Goal: Task Accomplishment & Management: Complete application form

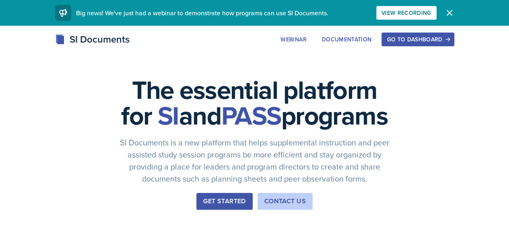
click at [447, 41] on div "Go to Dashboard" at bounding box center [418, 39] width 62 height 6
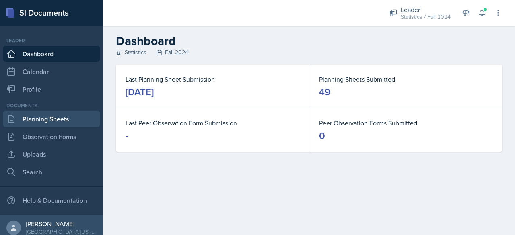
click at [63, 118] on link "Planning Sheets" at bounding box center [51, 119] width 97 height 16
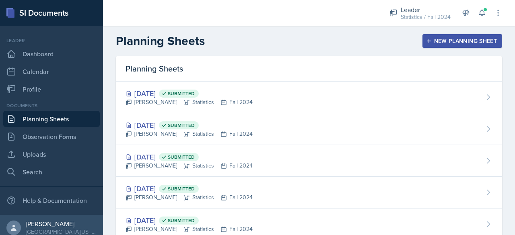
click at [471, 39] on div "New Planning Sheet" at bounding box center [462, 41] width 69 height 6
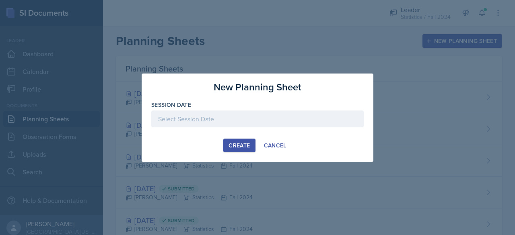
click at [303, 121] on div at bounding box center [257, 119] width 212 height 17
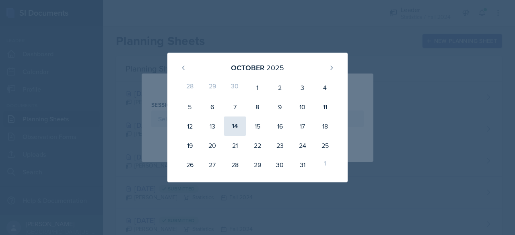
click at [232, 134] on div "14" at bounding box center [235, 126] width 23 height 19
type input "[DATE]"
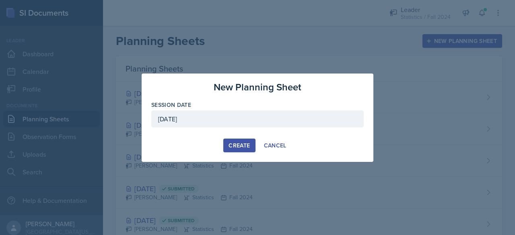
click at [244, 145] on div "Create" at bounding box center [239, 145] width 21 height 6
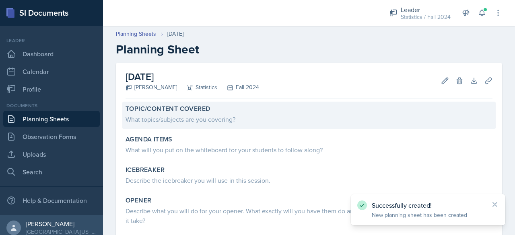
click at [288, 105] on div "Topic/Content Covered" at bounding box center [309, 109] width 367 height 8
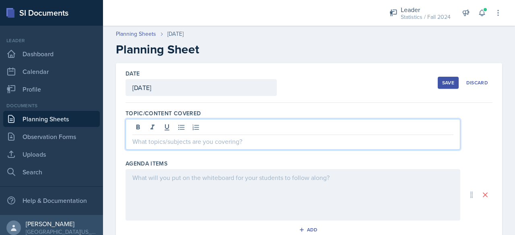
drag, startPoint x: 276, startPoint y: 128, endPoint x: 277, endPoint y: 134, distance: 6.2
click at [277, 134] on div at bounding box center [293, 134] width 335 height 31
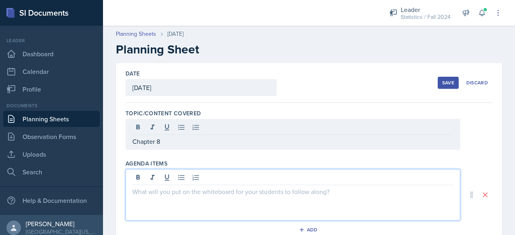
click at [273, 179] on div at bounding box center [293, 195] width 335 height 52
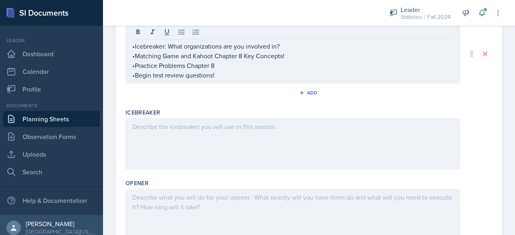
click at [288, 149] on div at bounding box center [293, 144] width 335 height 52
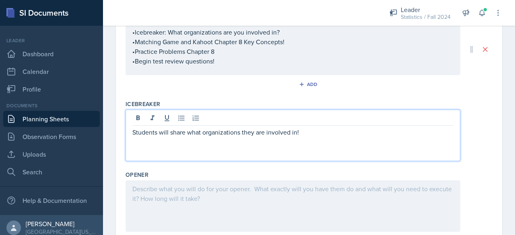
click at [264, 204] on div at bounding box center [293, 207] width 335 height 52
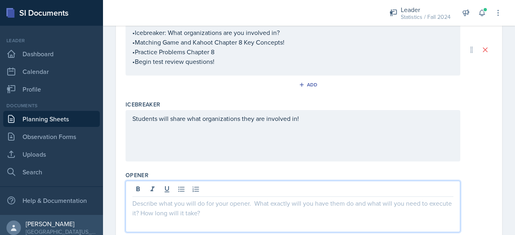
scroll to position [145, 0]
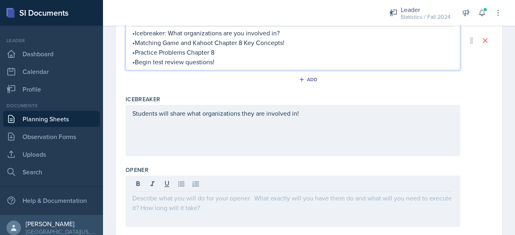
click at [296, 47] on p "•Practice Problems Chapter 8" at bounding box center [292, 52] width 321 height 10
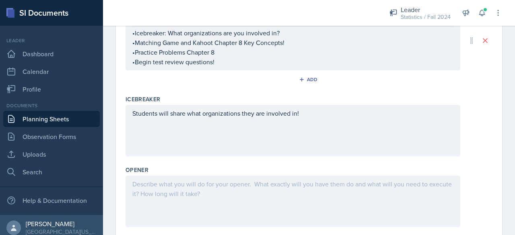
click at [270, 215] on div at bounding box center [293, 202] width 335 height 52
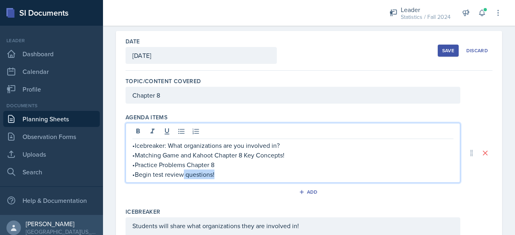
scroll to position [46, 0]
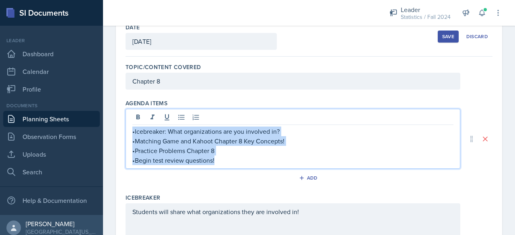
drag, startPoint x: 237, startPoint y: 164, endPoint x: 133, endPoint y: 132, distance: 109.4
click at [133, 132] on div "•Icebreaker: What organizations are you involved in? •Matching Game and Kahoot …" at bounding box center [293, 139] width 335 height 60
copy div "•Icebreaker: What organizations are you involved in? •Matching Game and Kahoot …"
click at [202, 163] on p "•Begin test review questions!" at bounding box center [292, 161] width 321 height 10
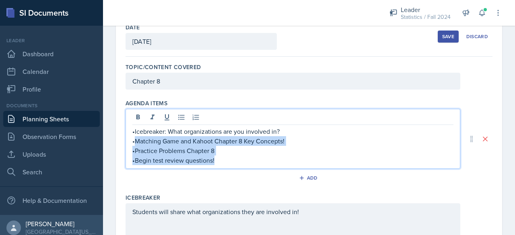
drag, startPoint x: 226, startPoint y: 158, endPoint x: 135, endPoint y: 140, distance: 92.3
click at [135, 140] on div "•Icebreaker: What organizations are you involved in? •Matching Game and Kahoot …" at bounding box center [292, 146] width 321 height 39
copy div "Matching Game and Kahoot Chapter 8 Key Concepts! •Practice Problems Chapter 8 •…"
click at [168, 156] on p "•Begin test review questions!" at bounding box center [292, 161] width 321 height 10
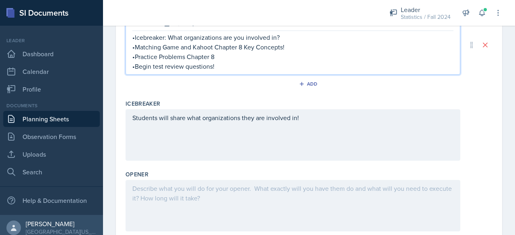
click at [182, 206] on div at bounding box center [293, 206] width 335 height 52
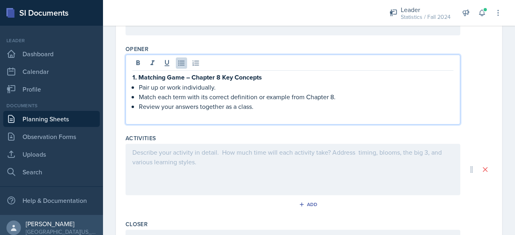
scroll to position [267, 0]
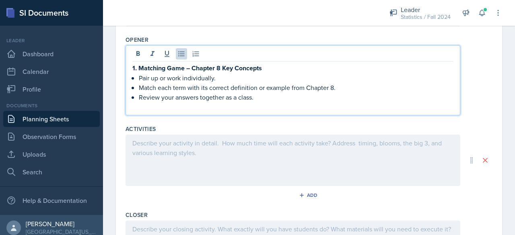
click at [185, 190] on div "Add" at bounding box center [309, 197] width 367 height 15
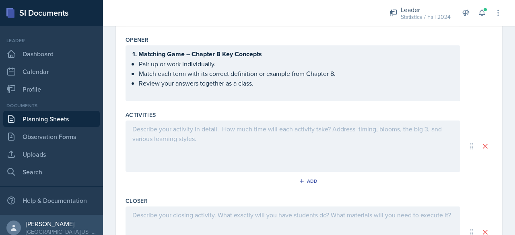
click at [192, 169] on div at bounding box center [293, 147] width 335 height 52
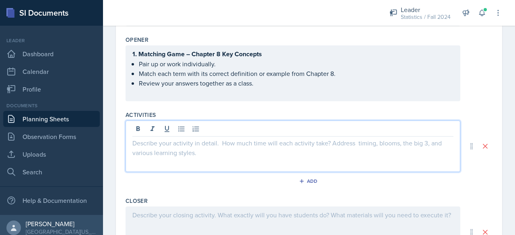
scroll to position [281, 0]
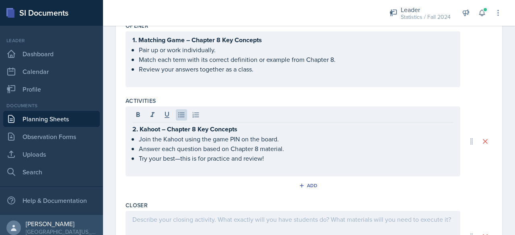
drag, startPoint x: 305, startPoint y: 180, endPoint x: 211, endPoint y: 212, distance: 99.7
click at [211, 212] on div "Topic/Content Covered Chapter 8 Agenda items •Icebreaker: What organizations ar…" at bounding box center [309, 56] width 367 height 469
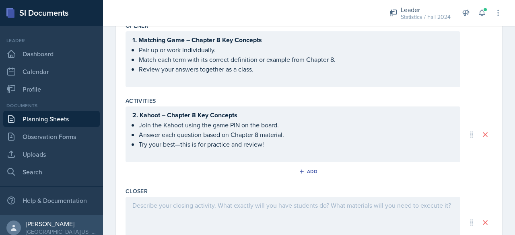
click at [211, 212] on div at bounding box center [293, 223] width 335 height 52
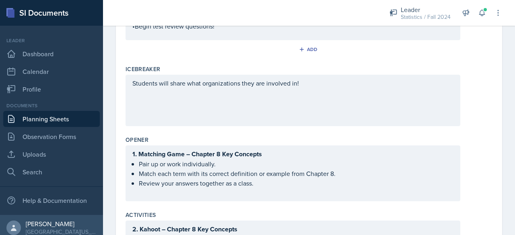
scroll to position [0, 0]
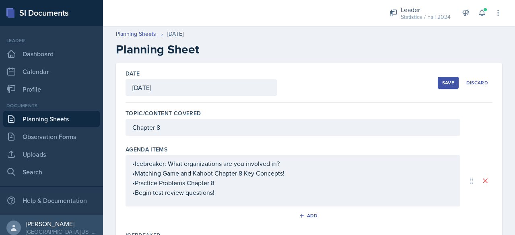
click at [449, 80] on button "Save" at bounding box center [448, 83] width 21 height 12
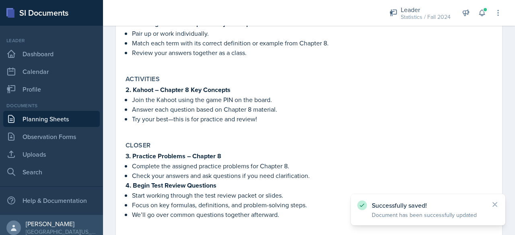
scroll to position [259, 0]
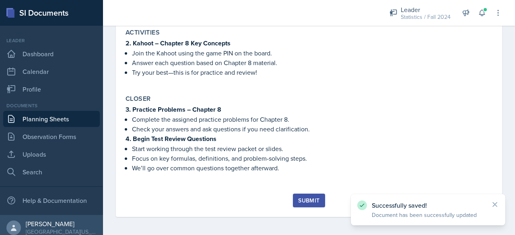
click at [298, 200] on div "Submit" at bounding box center [308, 201] width 21 height 6
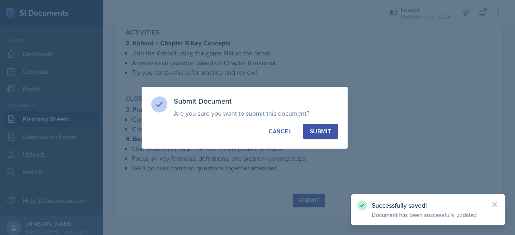
click at [322, 138] on button "Submit" at bounding box center [320, 131] width 35 height 15
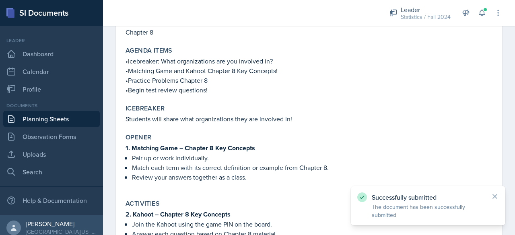
scroll to position [0, 0]
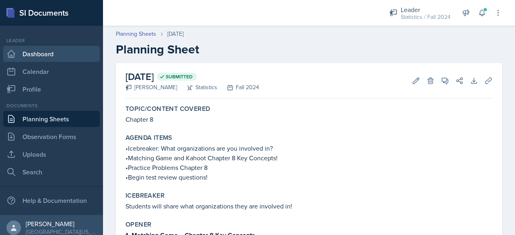
click at [43, 55] on link "Dashboard" at bounding box center [51, 54] width 97 height 16
